Goal: Task Accomplishment & Management: Complete application form

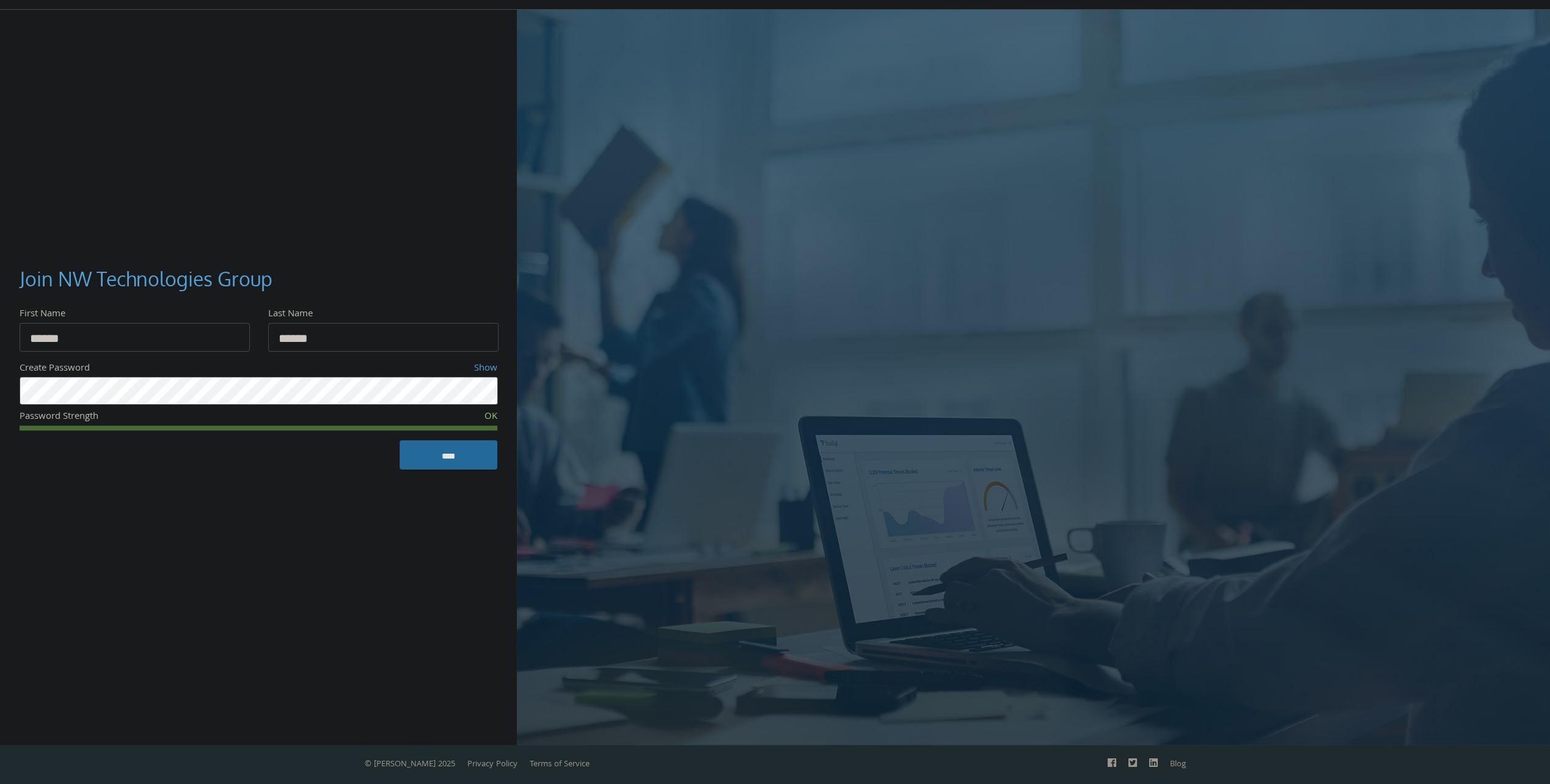
scroll to position [41, 0]
click at [430, 450] on input "****" at bounding box center [449, 455] width 98 height 29
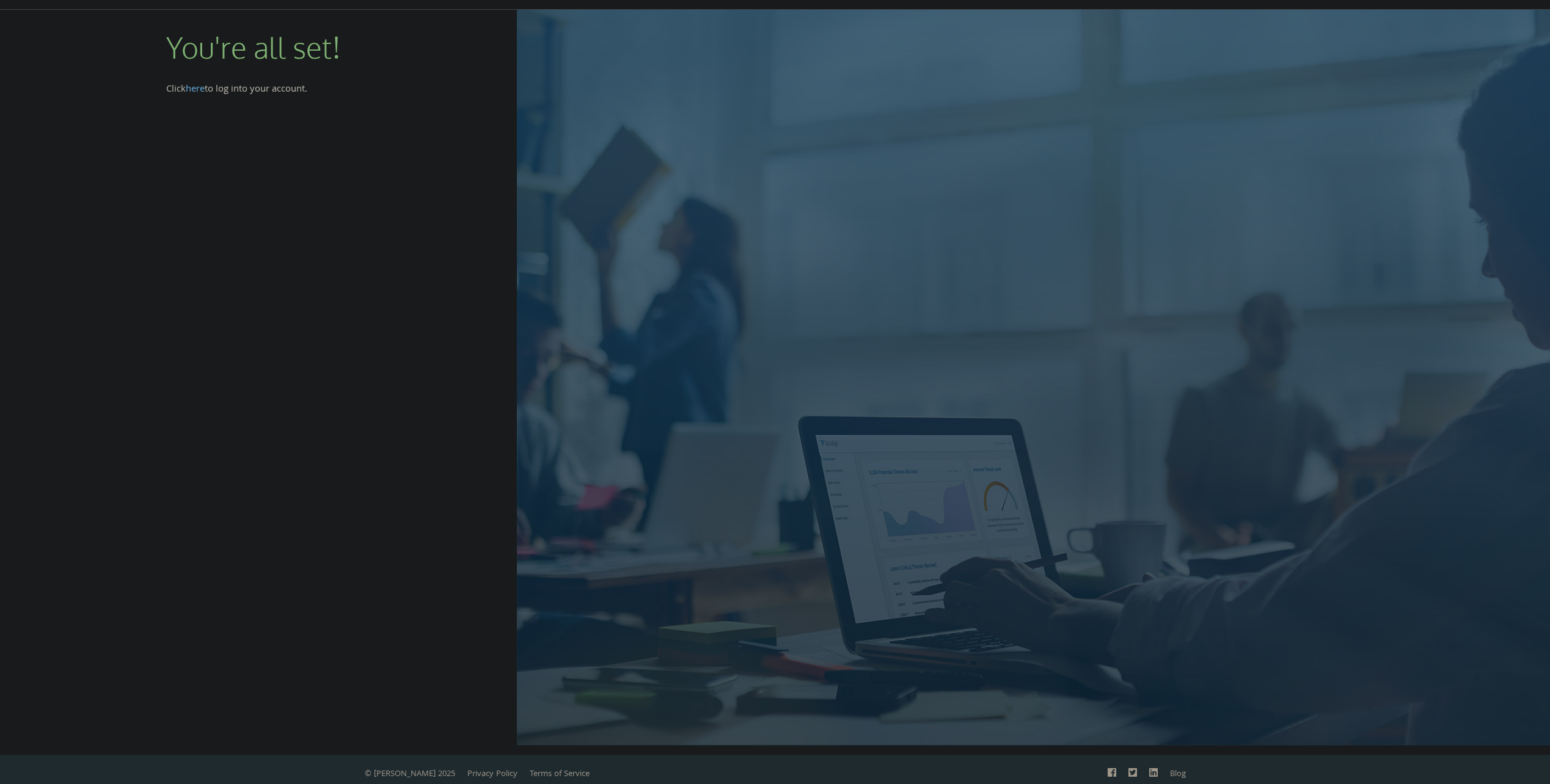
click at [199, 85] on link "here" at bounding box center [194, 89] width 19 height 16
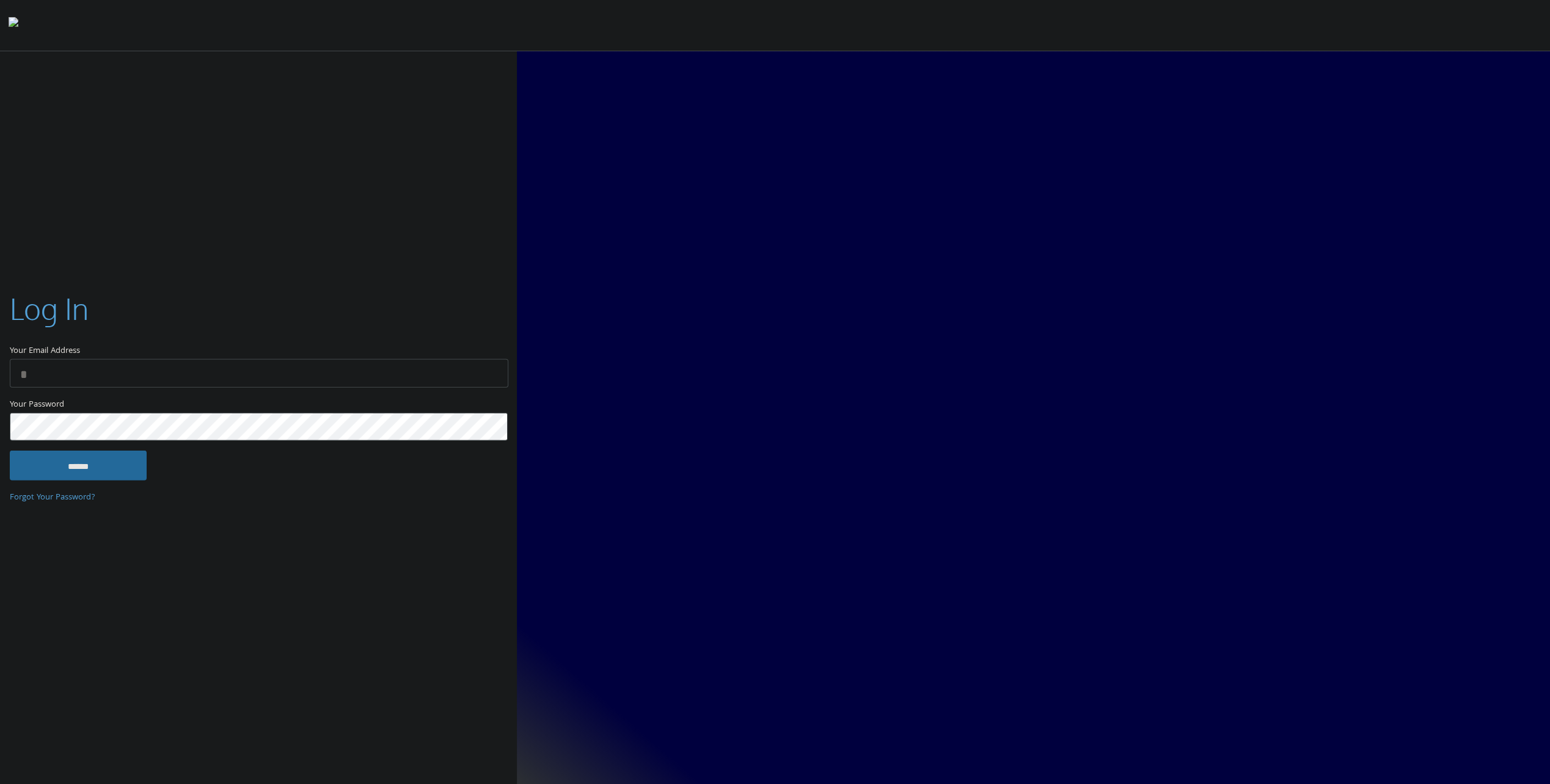
type input "**********"
